Goal: Download file/media

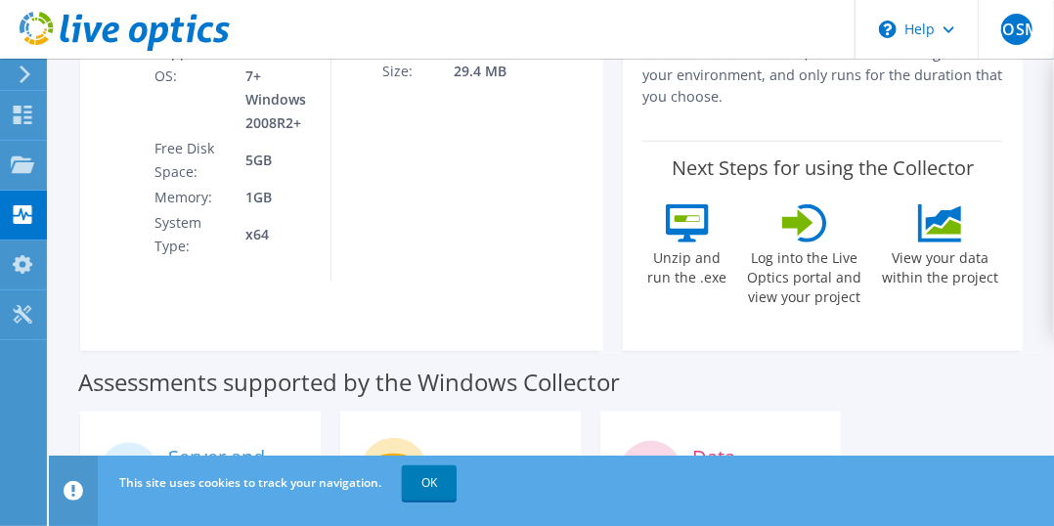
scroll to position [29, 0]
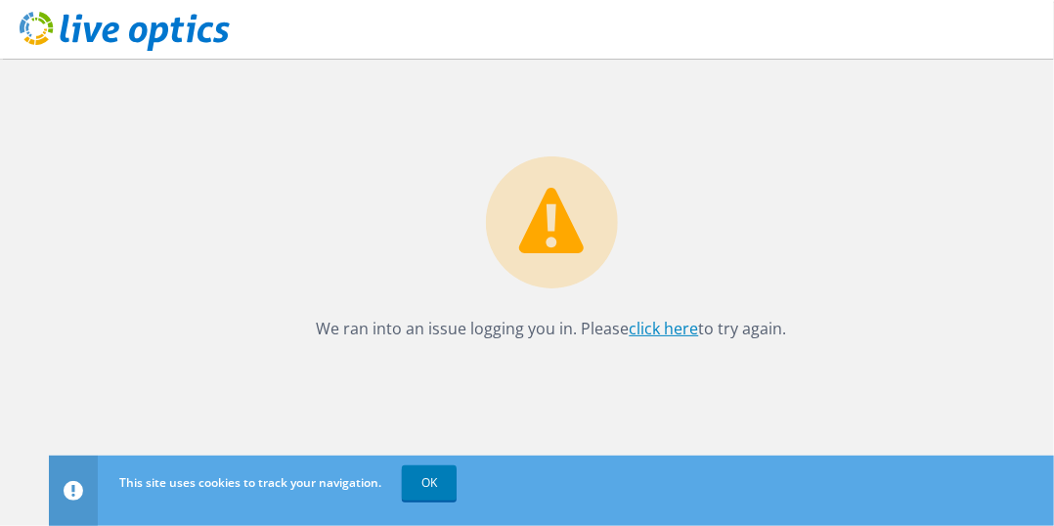
click at [665, 326] on link "click here" at bounding box center [664, 329] width 69 height 22
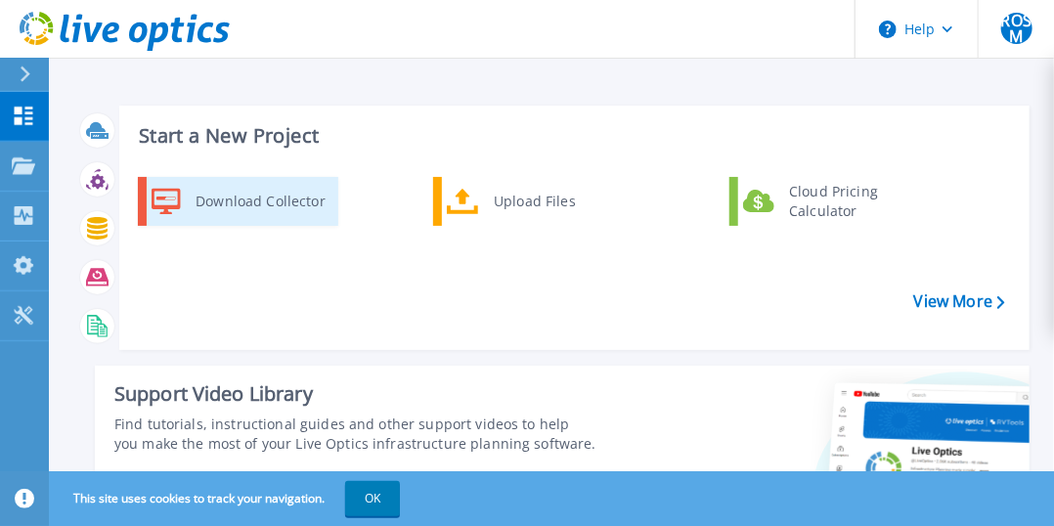
click at [234, 196] on div "Download Collector" at bounding box center [260, 201] width 148 height 39
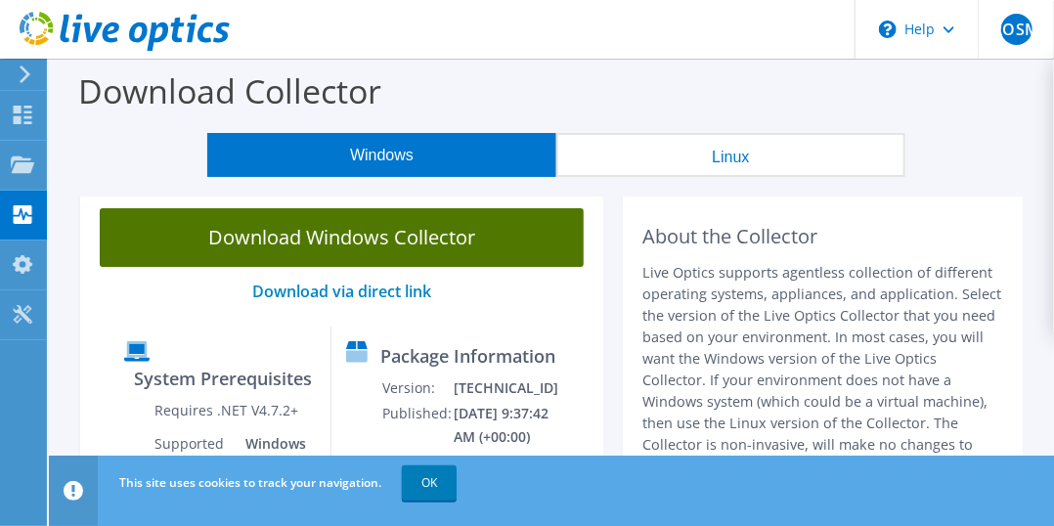
click at [277, 229] on link "Download Windows Collector" at bounding box center [342, 237] width 484 height 59
